Goal: Information Seeking & Learning: Learn about a topic

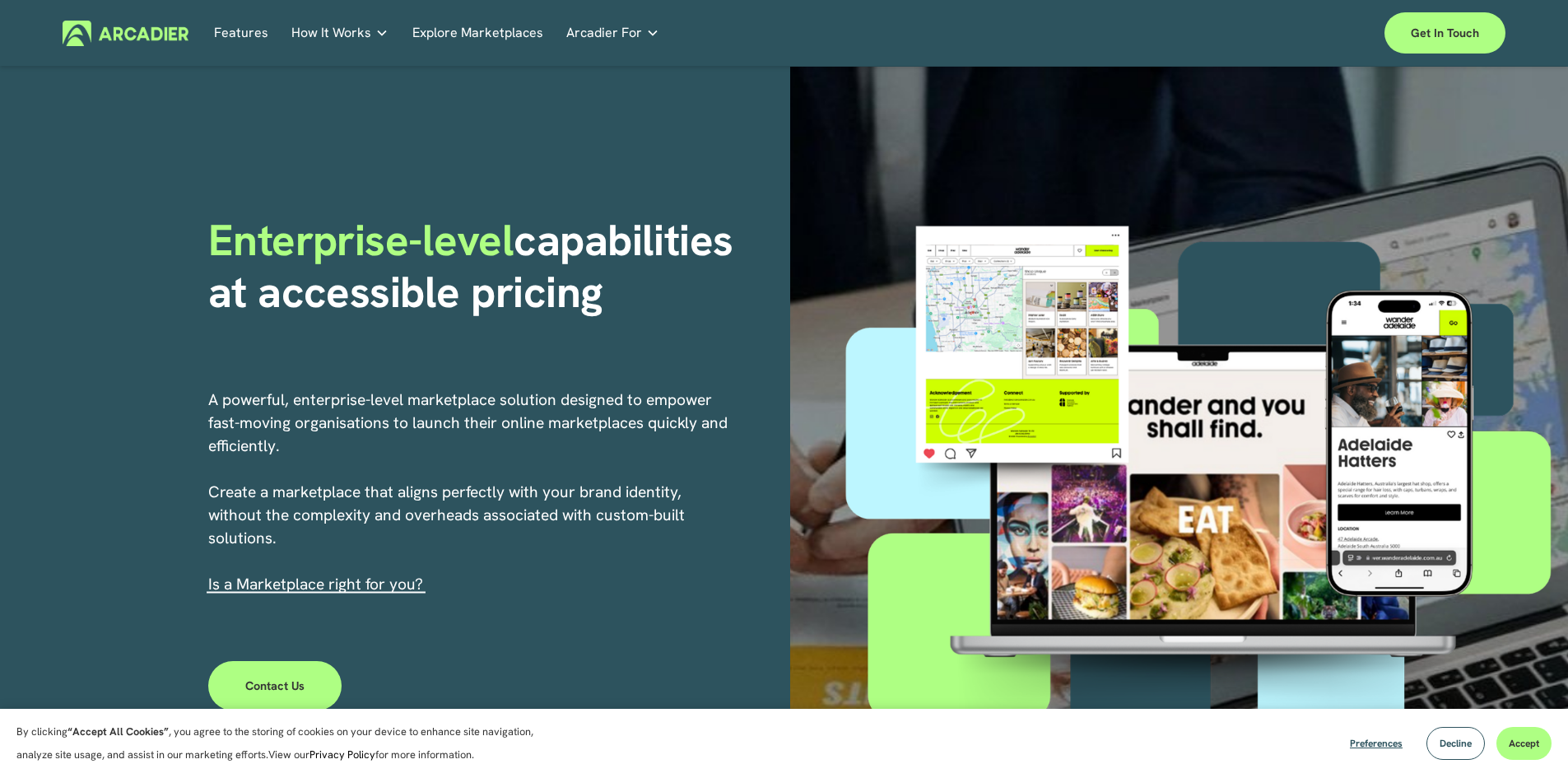
click at [534, 37] on link "Explore Marketplaces" at bounding box center [477, 33] width 131 height 25
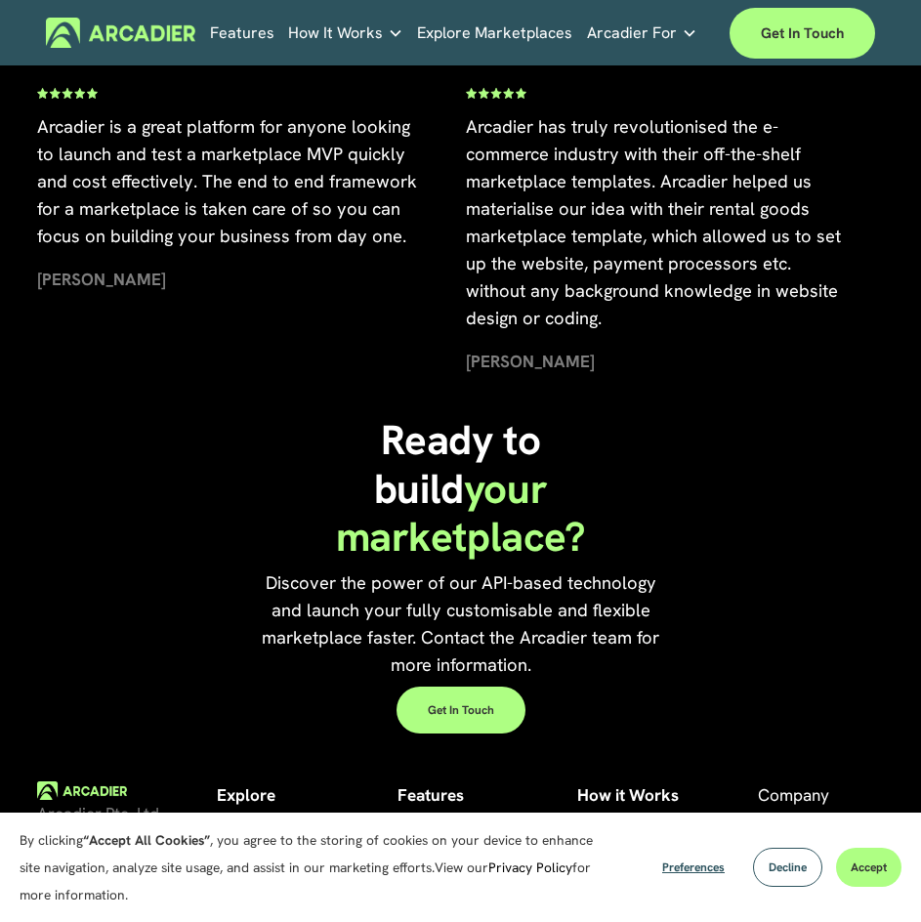
scroll to position [4550, 0]
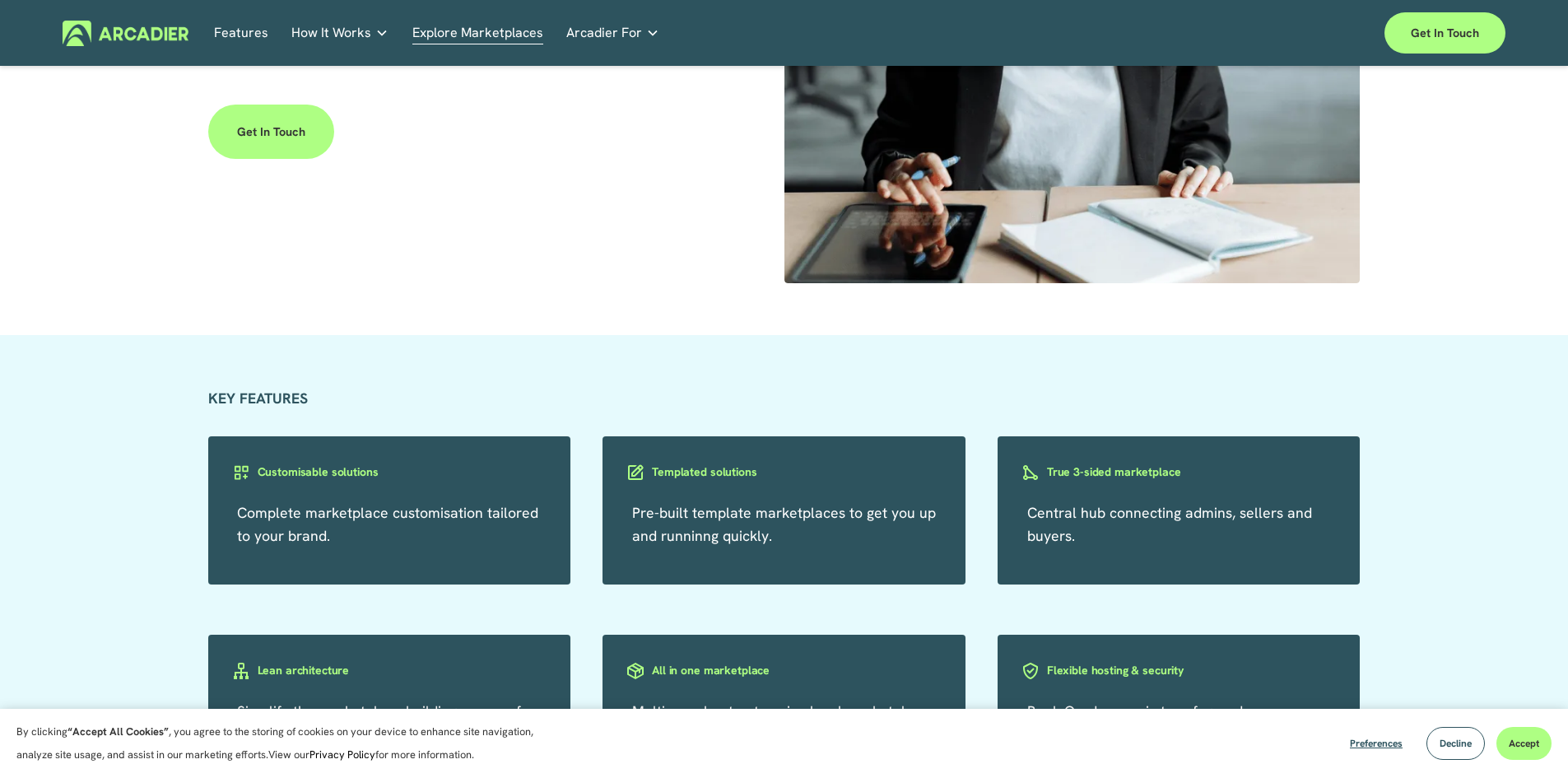
scroll to position [2881, 0]
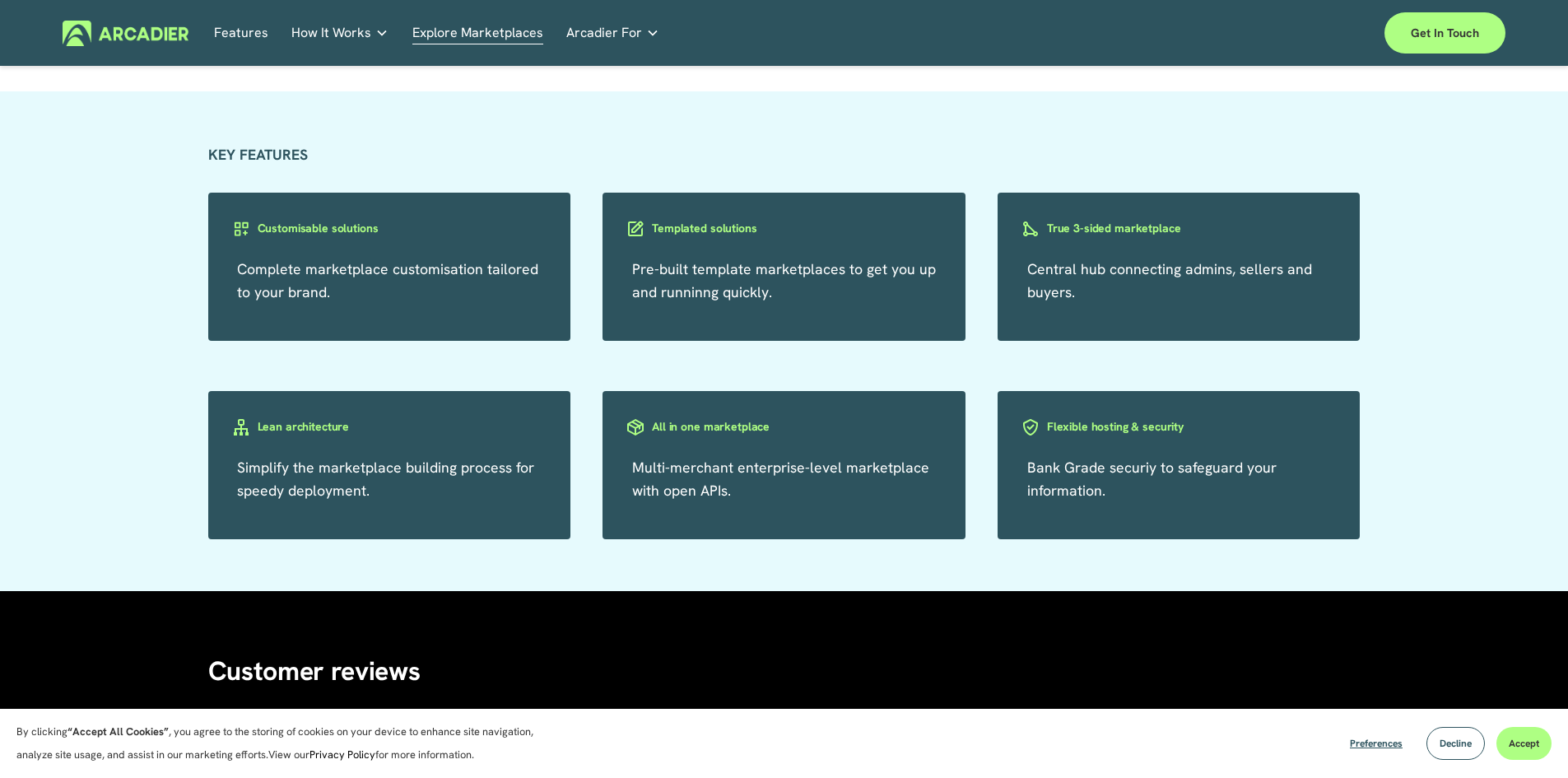
click at [720, 228] on h3 "Templated solutions" at bounding box center [704, 228] width 105 height 16
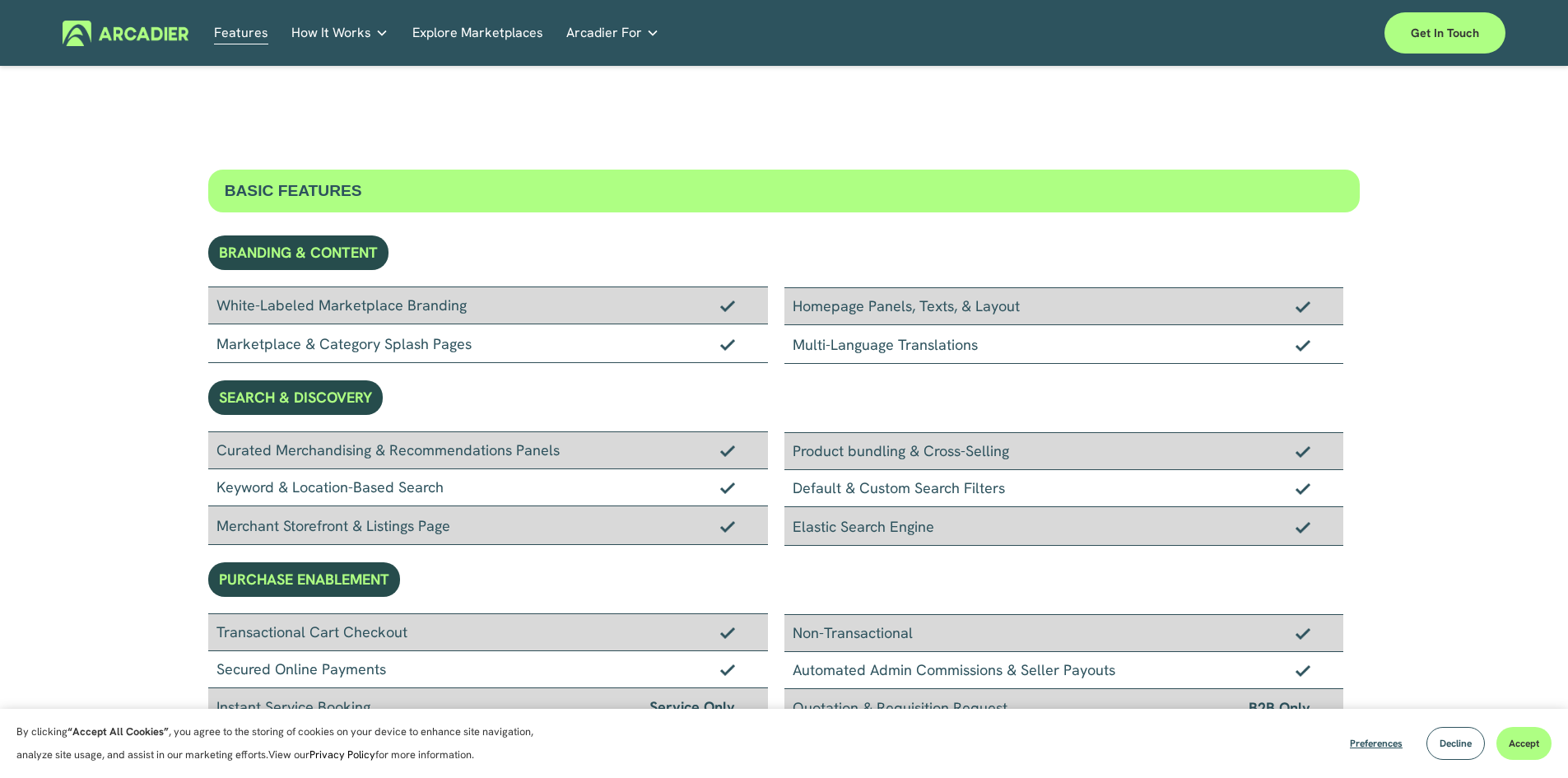
click at [0, 0] on link "Retail Marketplaces Whatever you are offering to your customer, we bring it all…" at bounding box center [0, 0] width 0 height 0
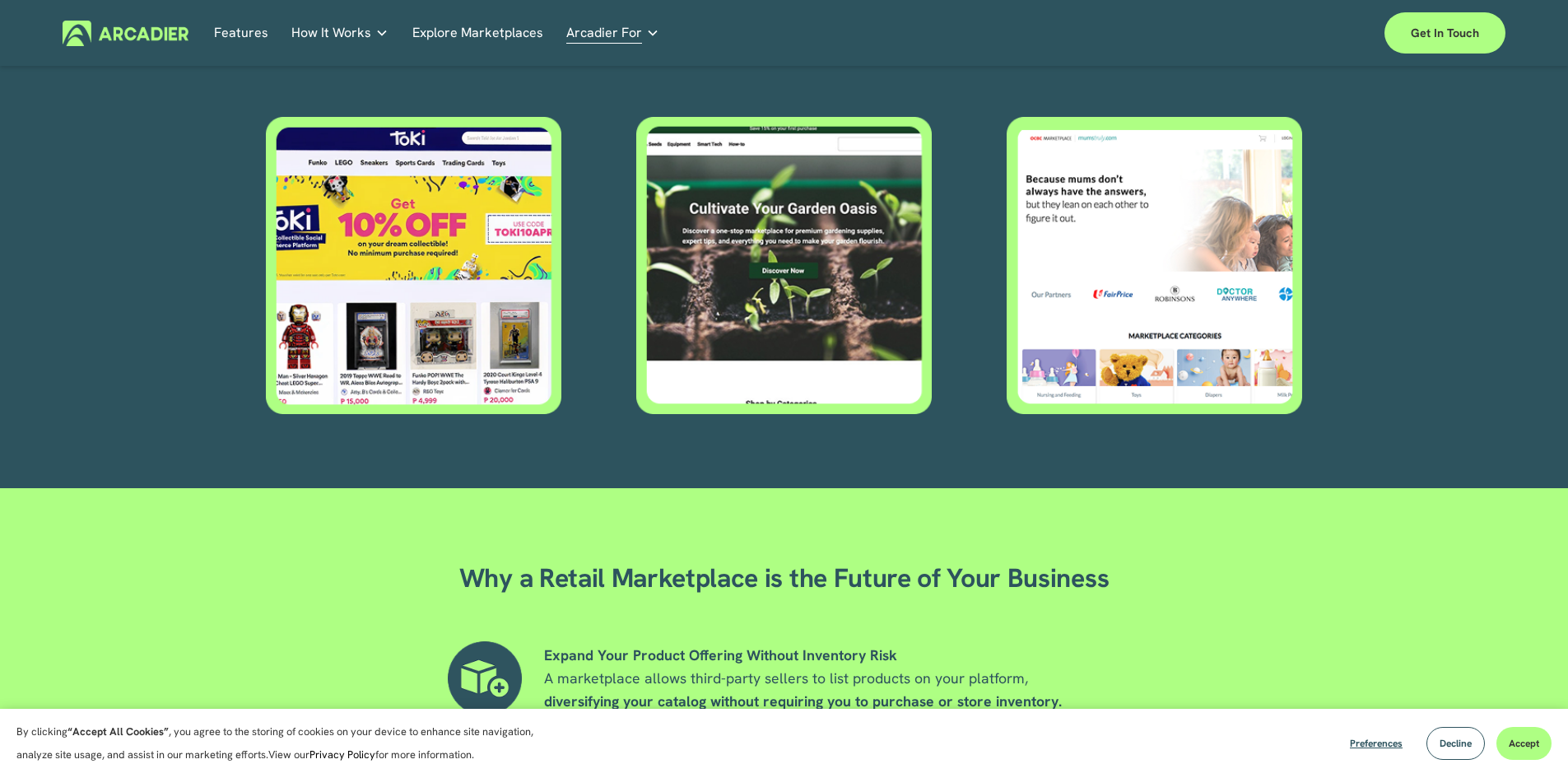
scroll to position [824, 0]
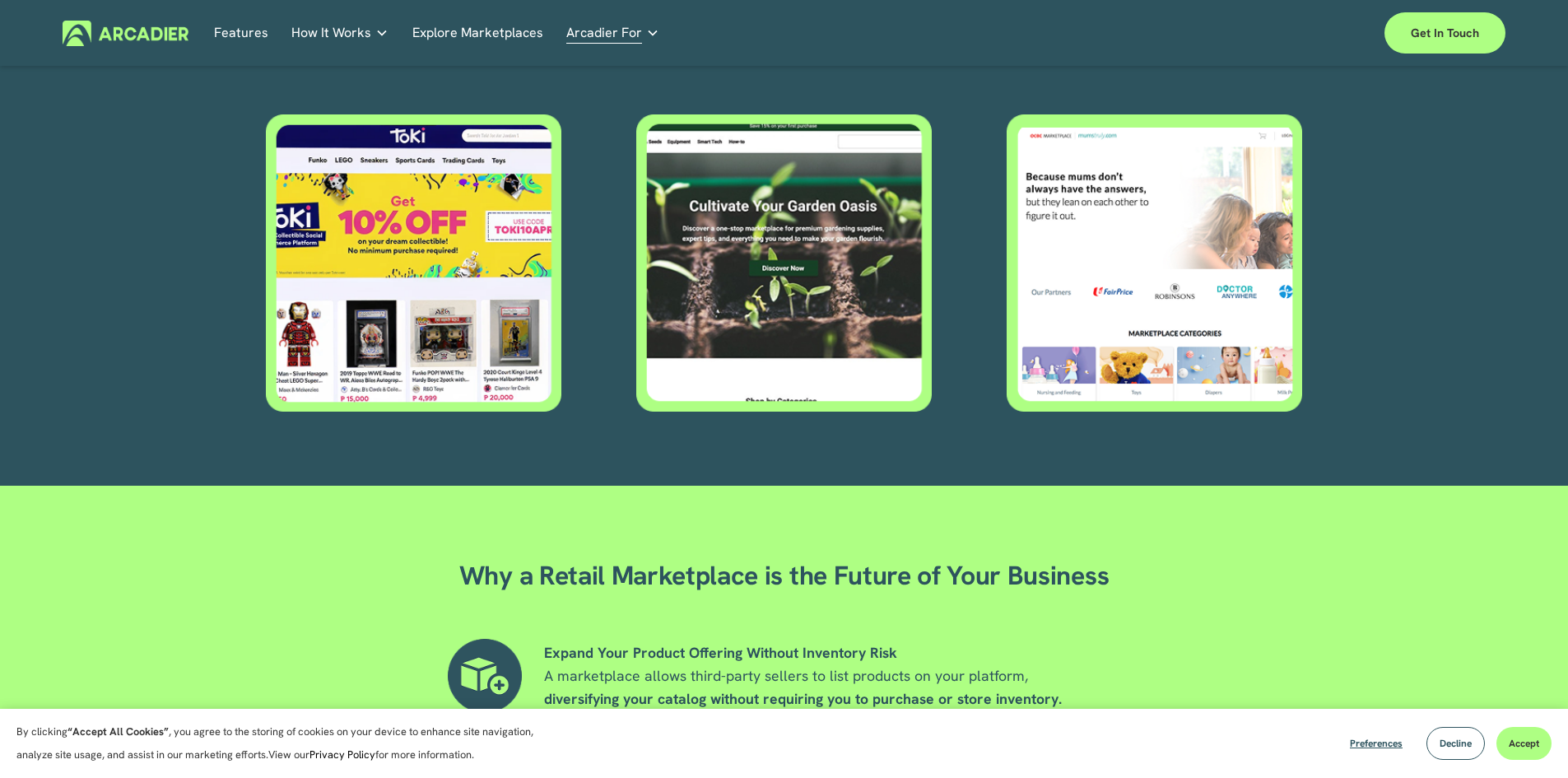
click at [475, 273] on div at bounding box center [413, 263] width 296 height 298
click at [770, 277] on div at bounding box center [784, 263] width 296 height 298
click at [1285, 279] on div at bounding box center [1154, 263] width 296 height 298
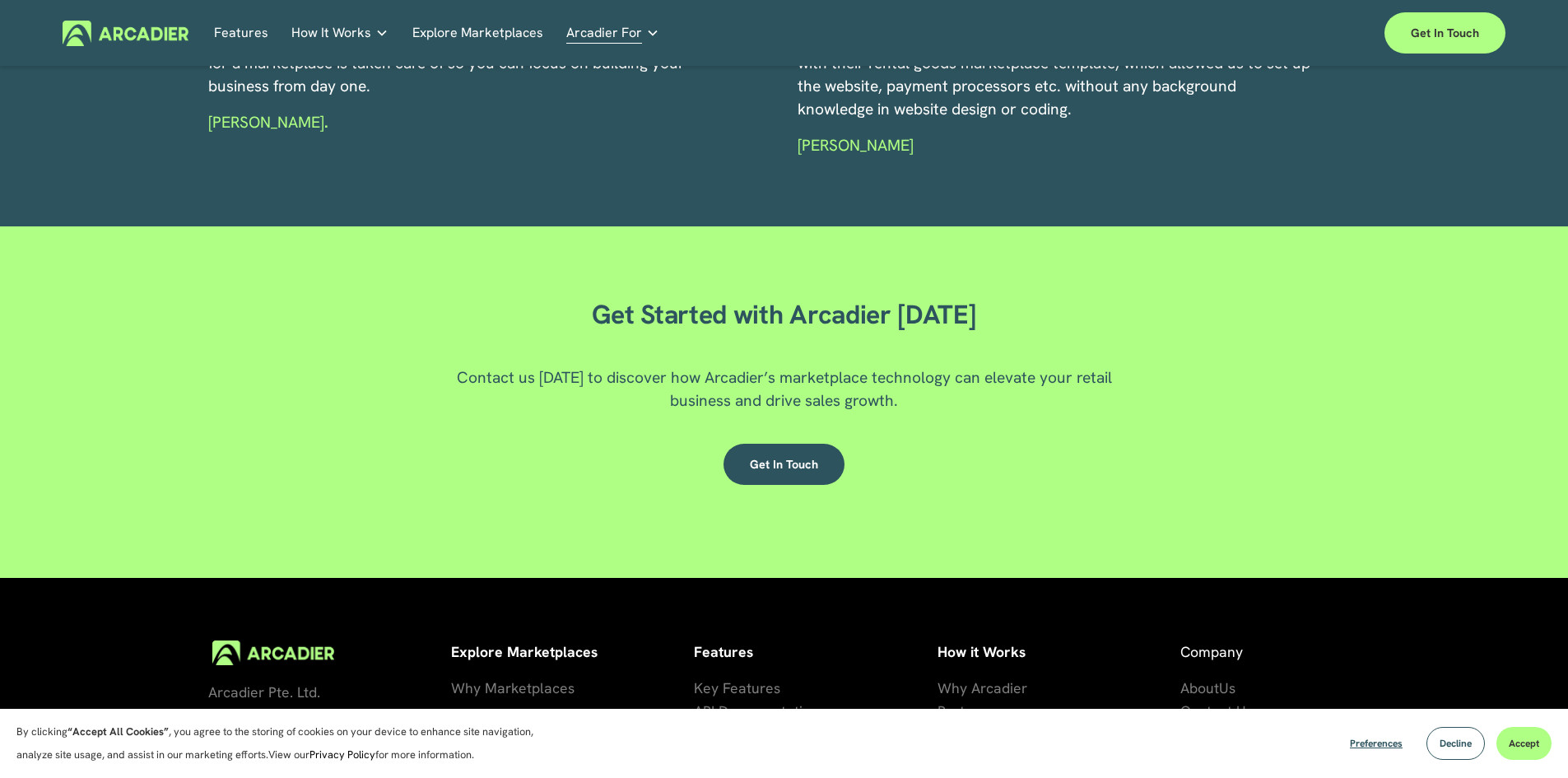
scroll to position [2869, 0]
